Goal: Information Seeking & Learning: Learn about a topic

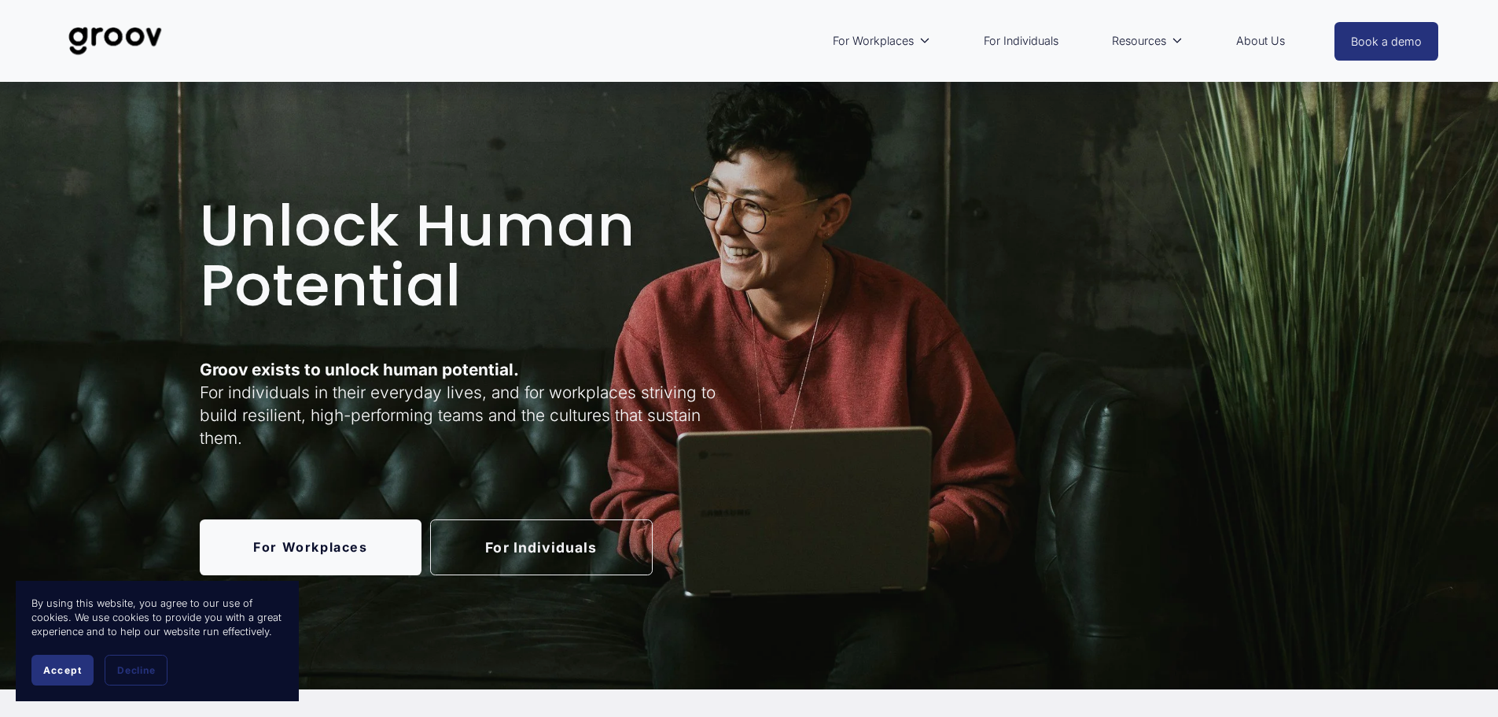
click at [576, 536] on link "For Individuals" at bounding box center [541, 547] width 223 height 56
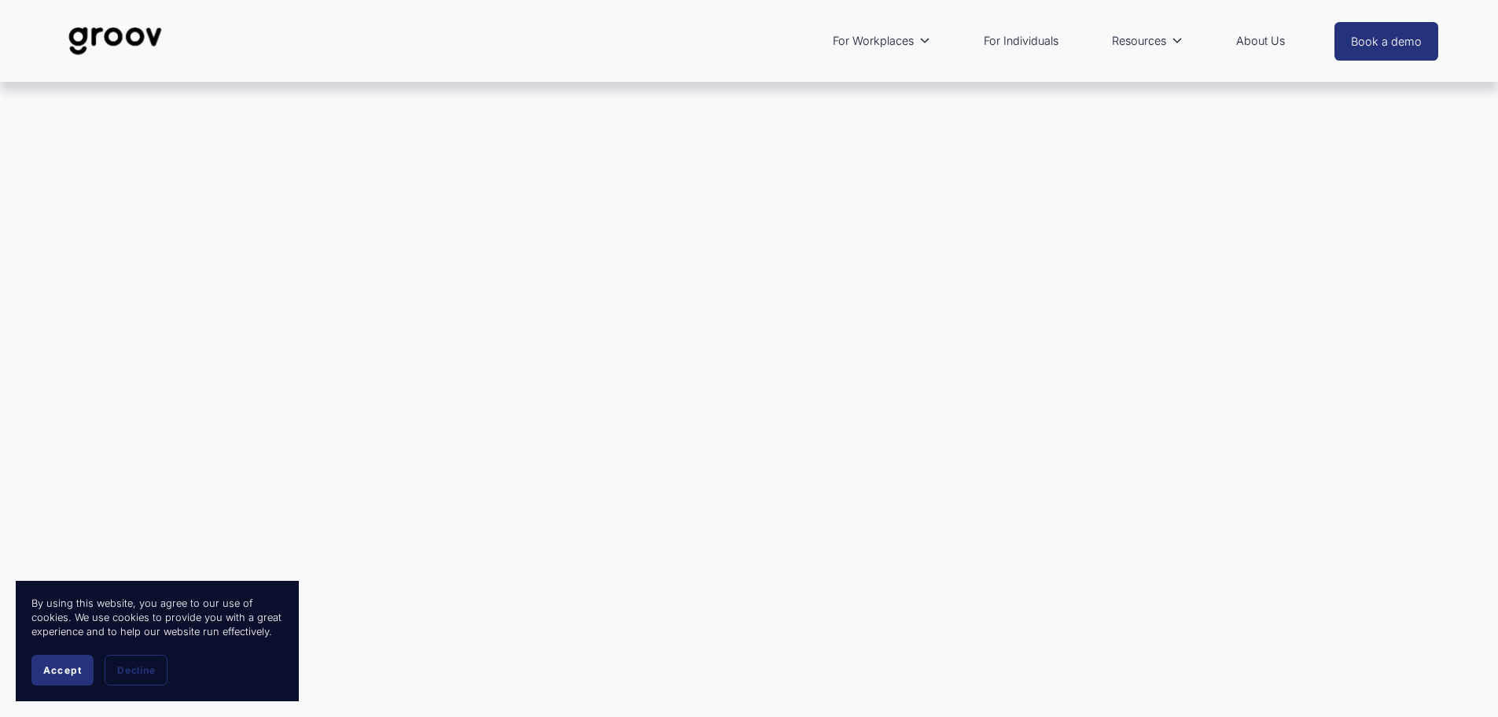
click at [682, 198] on div at bounding box center [749, 370] width 1498 height 577
click at [687, 213] on div at bounding box center [749, 370] width 1498 height 577
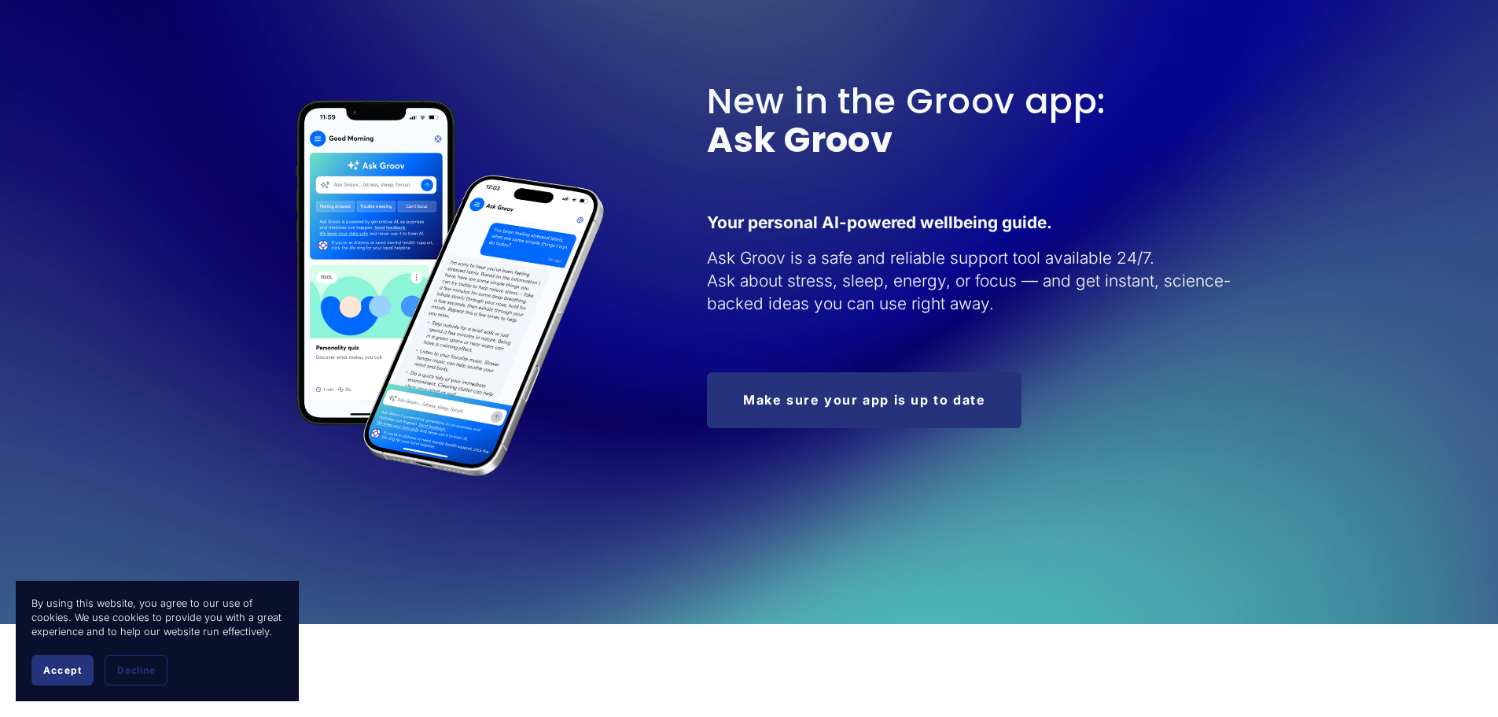
scroll to position [1881, 0]
